Goal: Navigation & Orientation: Understand site structure

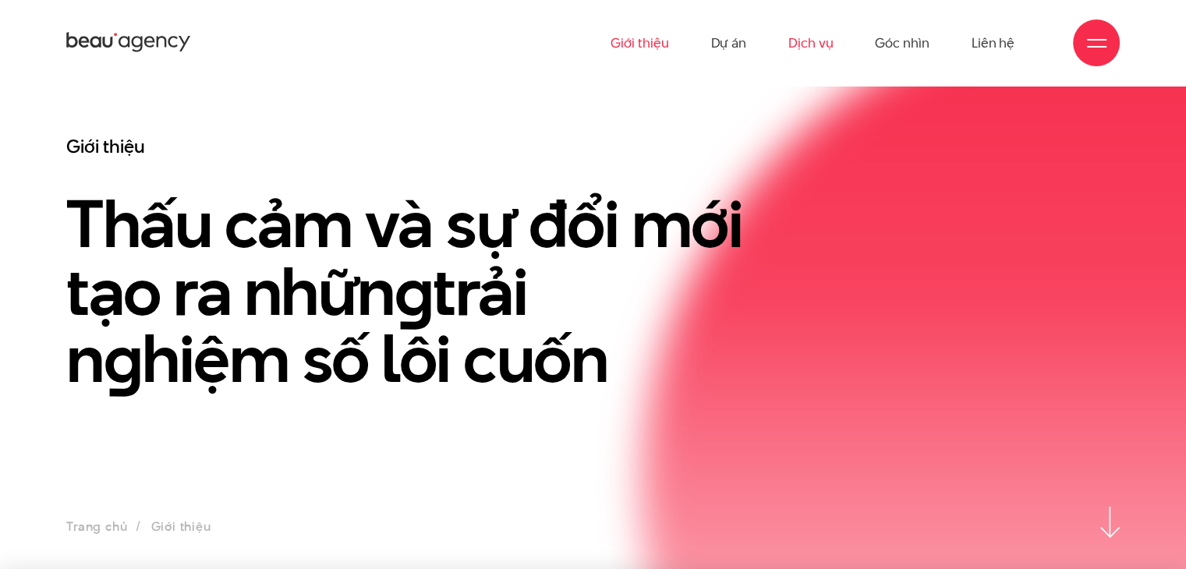
click at [805, 44] on link "Dịch vụ" at bounding box center [810, 43] width 44 height 86
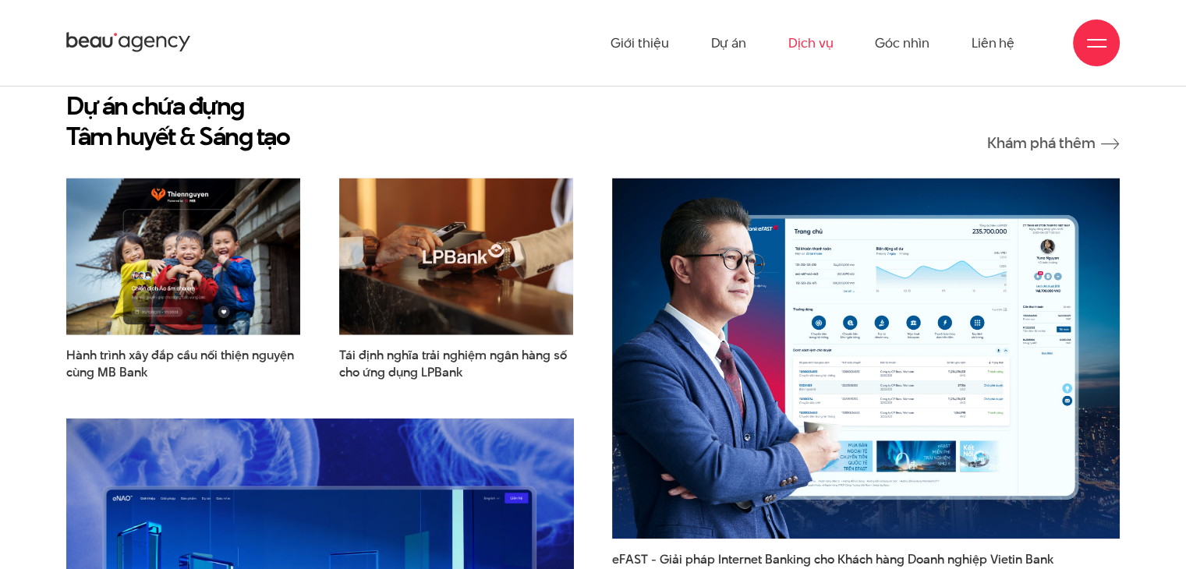
scroll to position [3246, 0]
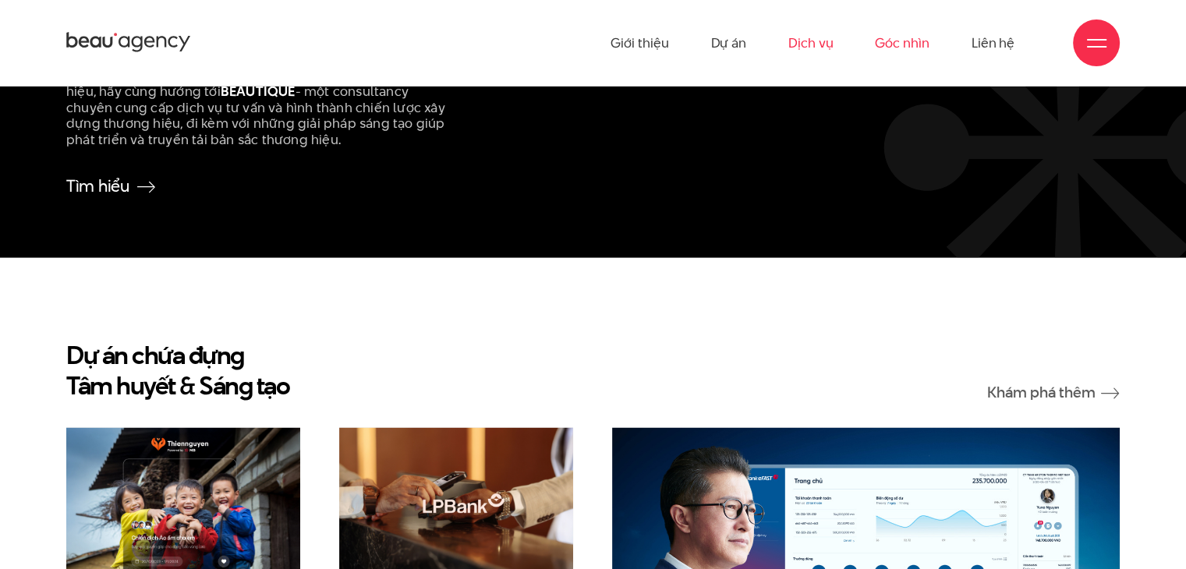
click at [907, 44] on link "Góc nhìn" at bounding box center [902, 43] width 54 height 86
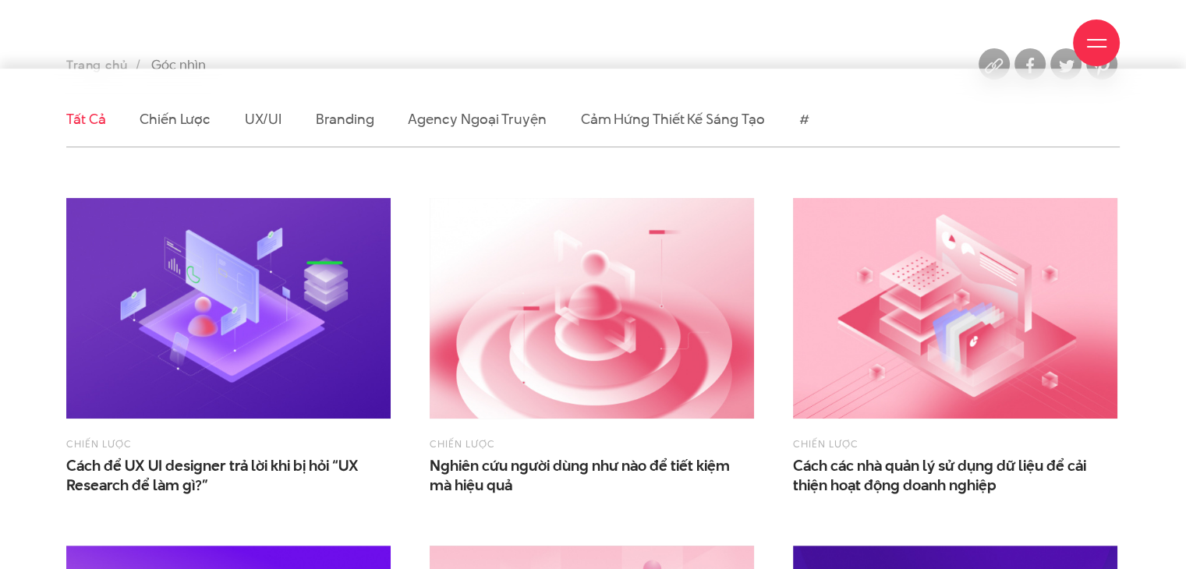
scroll to position [390, 0]
